Goal: Information Seeking & Learning: Learn about a topic

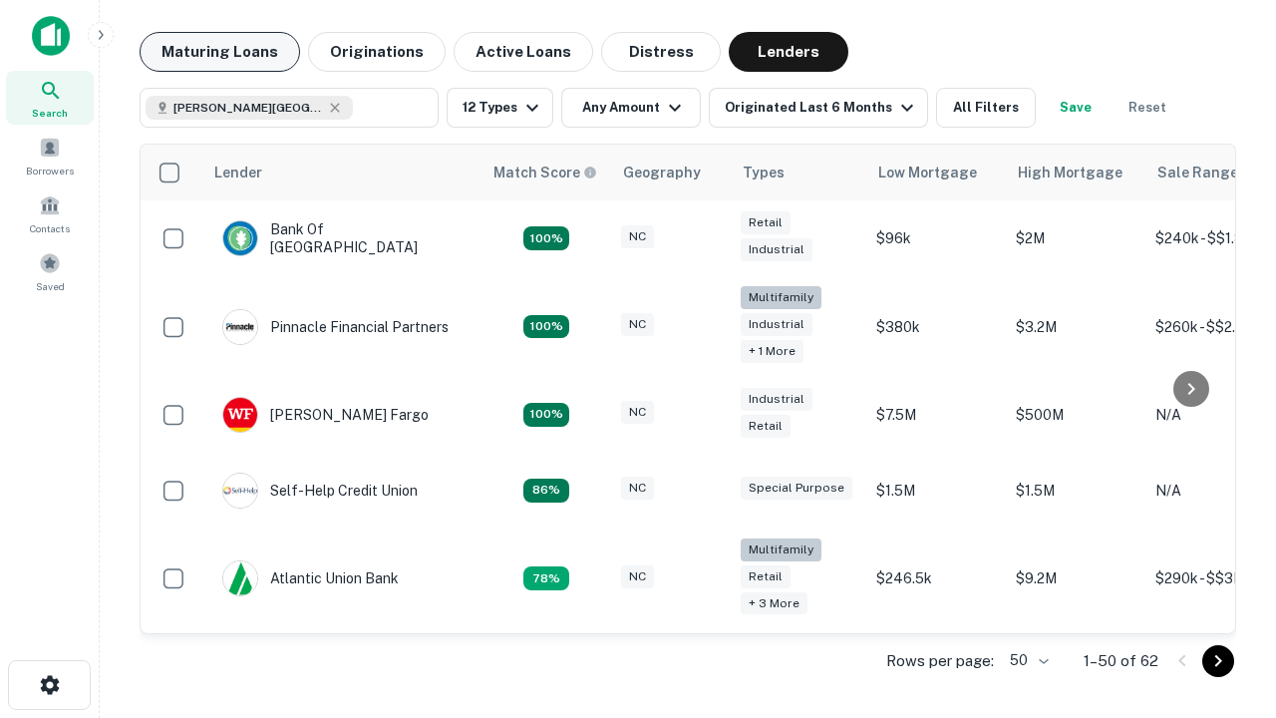
click at [219, 52] on button "Maturing Loans" at bounding box center [220, 52] width 161 height 40
